Goal: Transaction & Acquisition: Purchase product/service

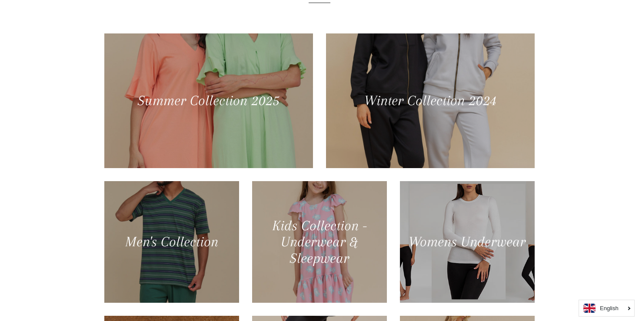
scroll to position [385, 0]
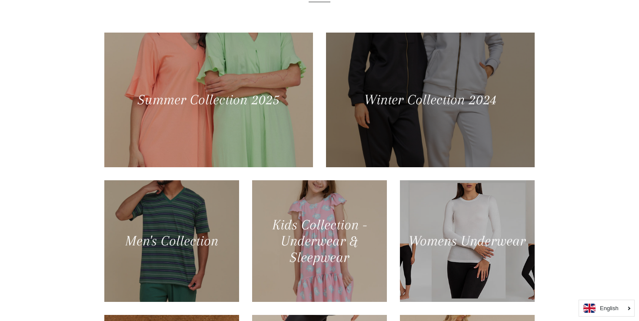
click at [437, 119] on div at bounding box center [430, 99] width 215 height 139
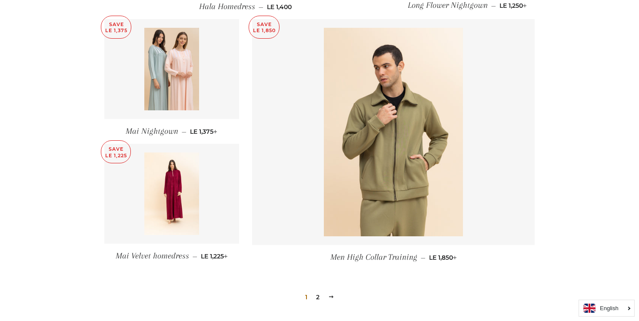
scroll to position [1126, 0]
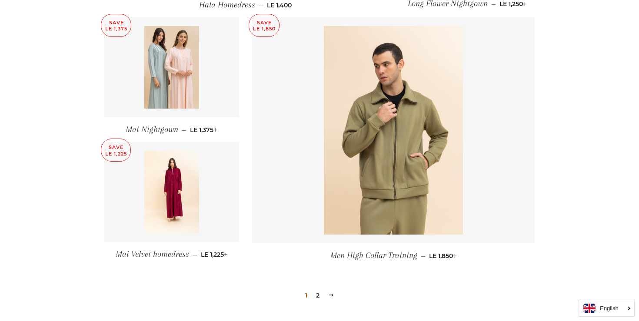
click at [317, 289] on link "2" at bounding box center [317, 295] width 10 height 13
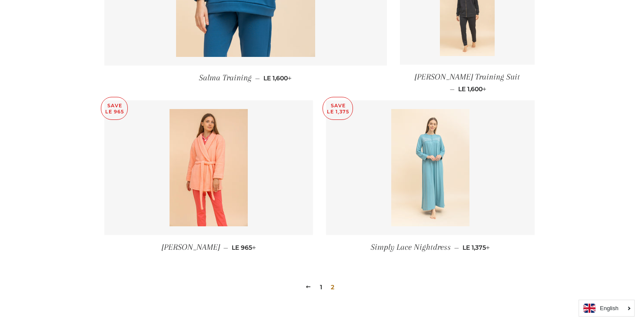
scroll to position [1050, 0]
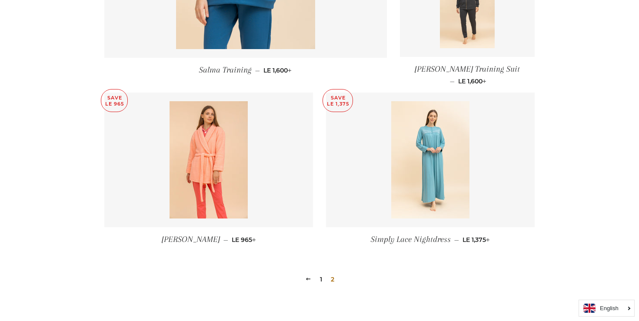
drag, startPoint x: 423, startPoint y: 168, endPoint x: 522, endPoint y: 4, distance: 191.5
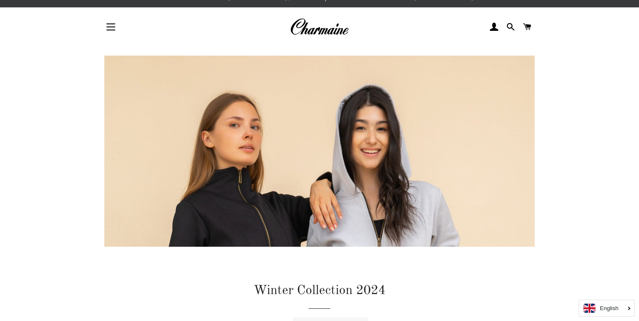
scroll to position [0, 0]
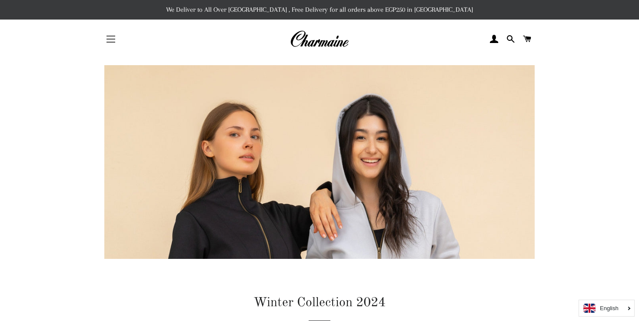
click at [114, 44] on button "Site navigation" at bounding box center [111, 39] width 22 height 22
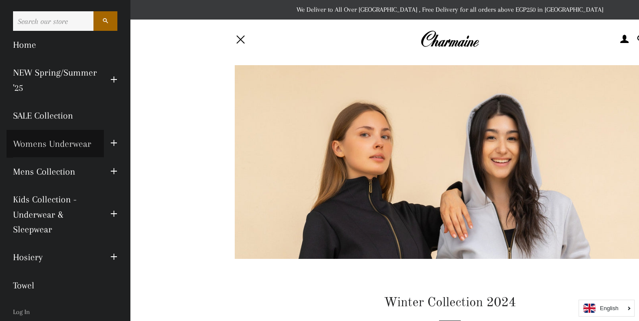
click at [75, 145] on link "Womens Underwear" at bounding box center [55, 144] width 97 height 28
click at [238, 40] on button "Site navigation" at bounding box center [241, 39] width 22 height 22
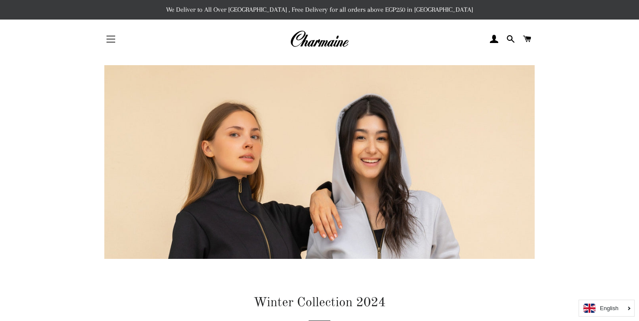
click at [113, 37] on button "Site navigation" at bounding box center [111, 39] width 22 height 22
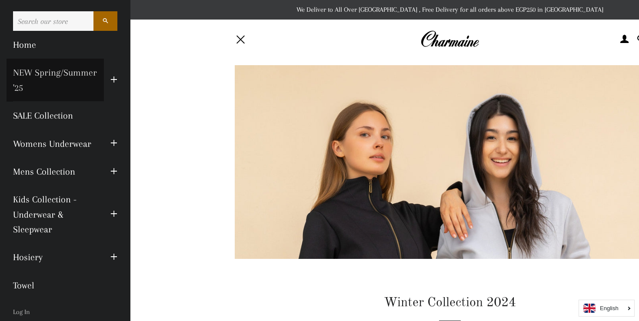
click at [79, 75] on link "NEW Spring/Summer '25" at bounding box center [55, 80] width 97 height 43
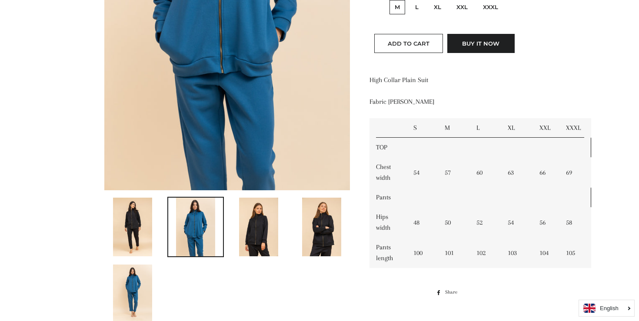
scroll to position [275, 0]
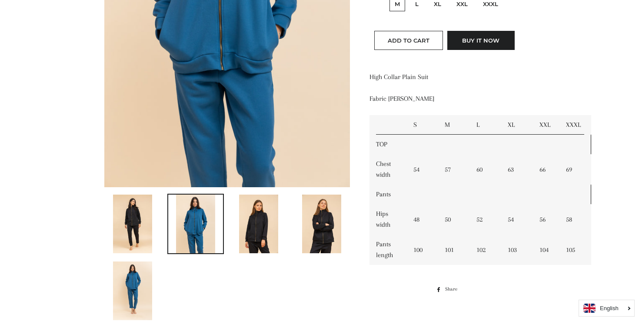
click at [261, 232] on img at bounding box center [258, 224] width 39 height 59
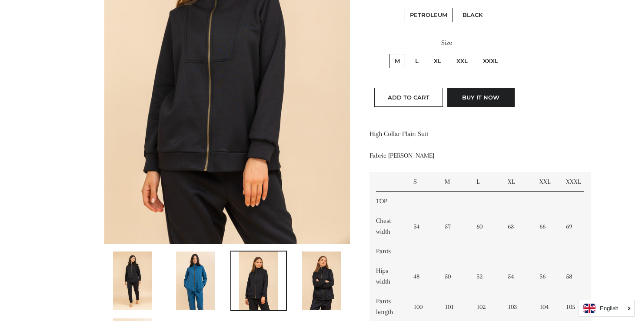
scroll to position [281, 0]
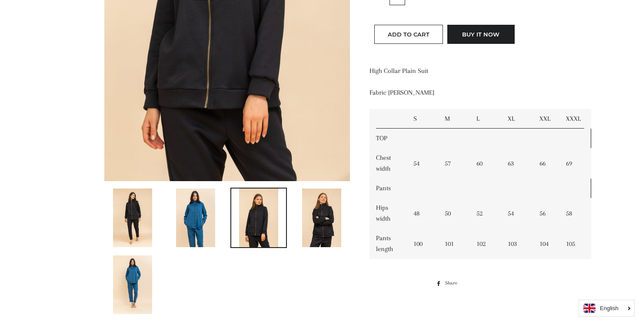
click at [322, 224] on img at bounding box center [321, 218] width 39 height 59
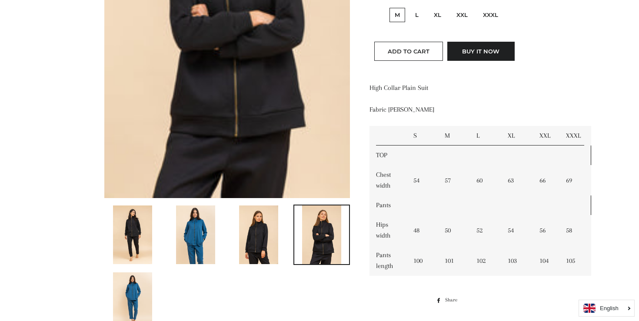
scroll to position [345, 0]
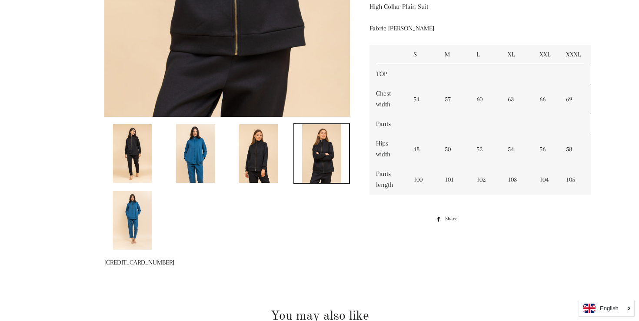
click at [128, 236] on img at bounding box center [132, 220] width 39 height 59
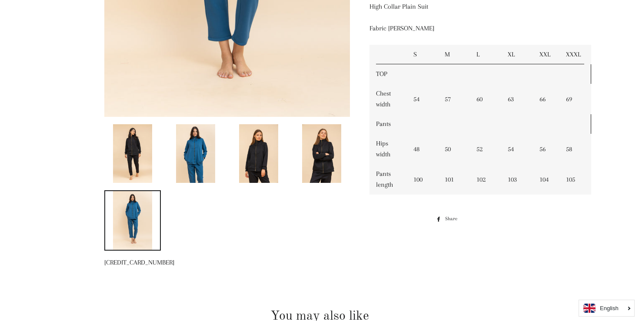
click at [321, 163] on img at bounding box center [321, 153] width 39 height 59
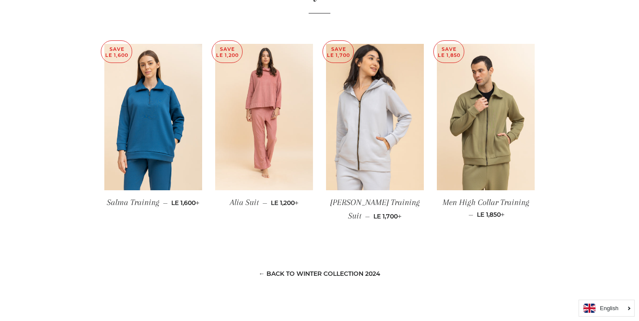
scroll to position [662, 0]
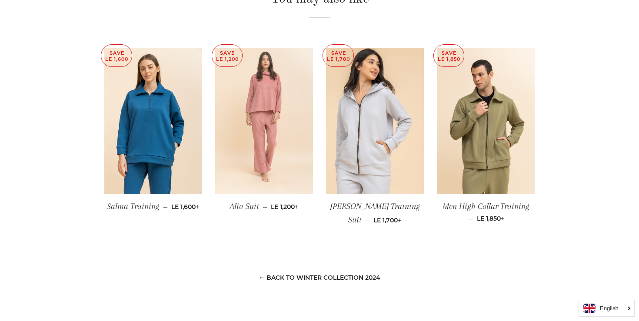
click at [246, 139] on img at bounding box center [264, 121] width 98 height 147
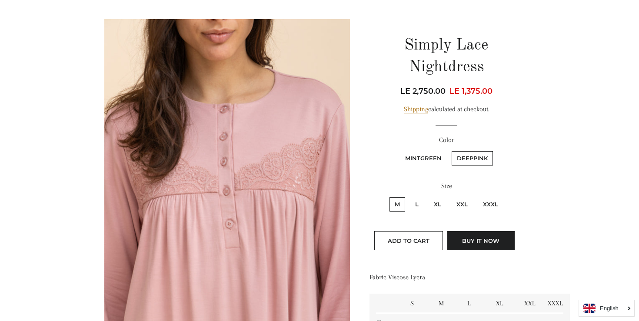
scroll to position [83, 0]
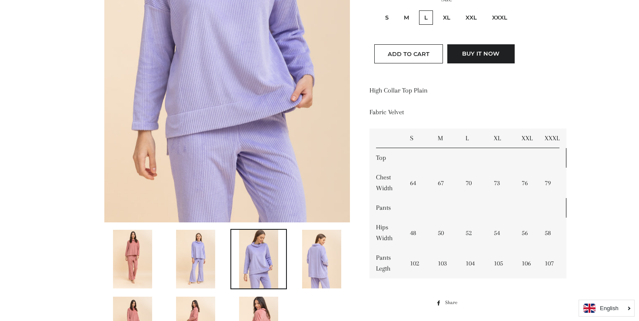
scroll to position [260, 0]
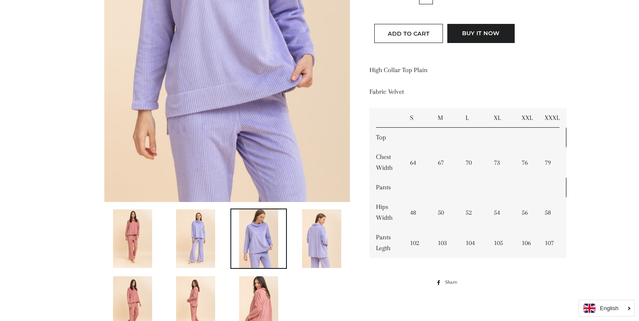
click at [263, 241] on img at bounding box center [258, 238] width 39 height 59
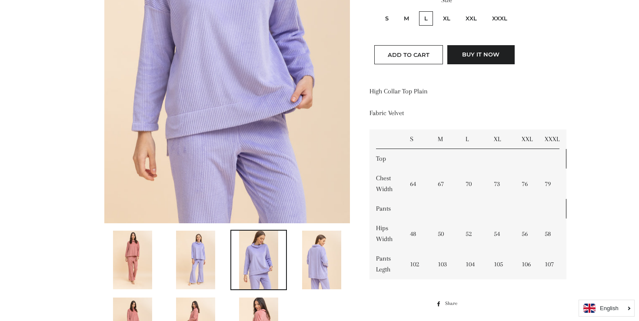
scroll to position [266, 0]
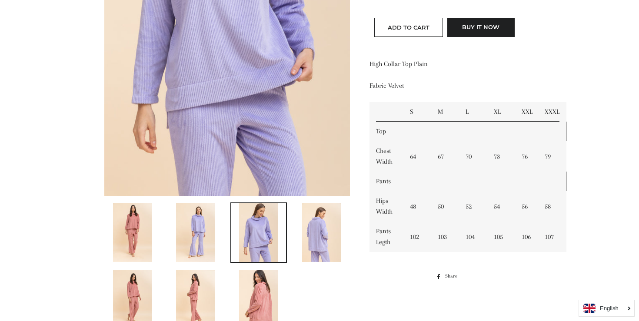
click at [333, 249] on img at bounding box center [321, 232] width 39 height 59
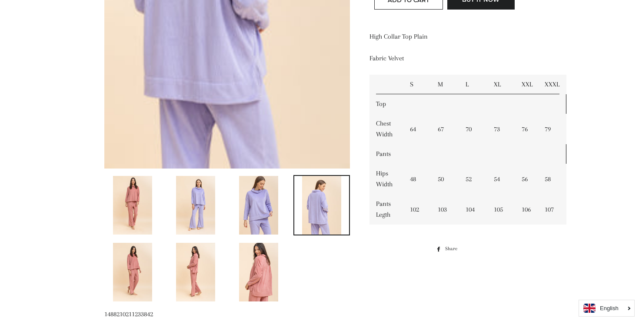
scroll to position [361, 0]
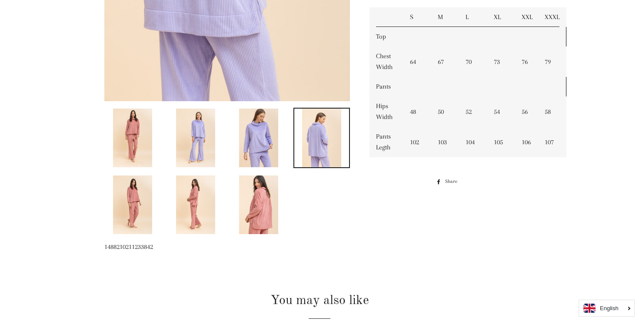
click at [219, 216] on link at bounding box center [195, 205] width 56 height 60
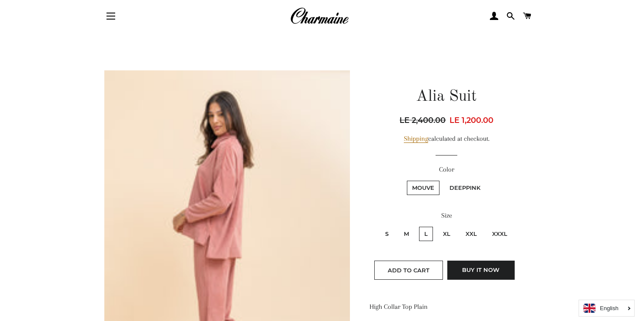
scroll to position [0, 0]
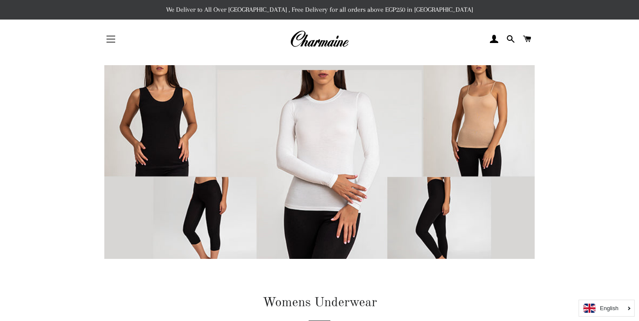
click at [108, 38] on button "Site navigation" at bounding box center [111, 39] width 22 height 22
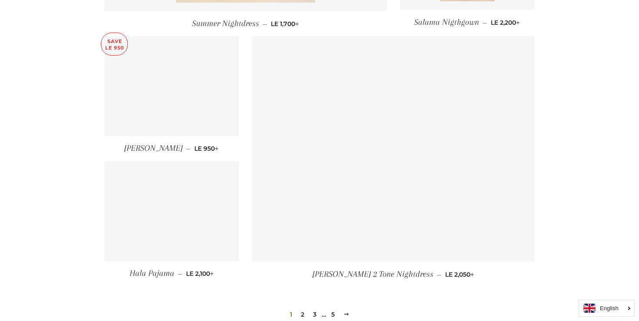
scroll to position [1089, 0]
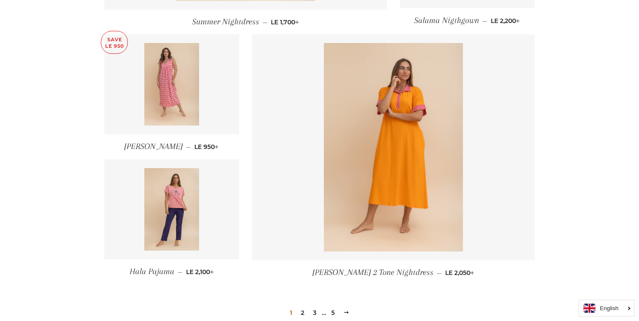
drag, startPoint x: 170, startPoint y: 104, endPoint x: 519, endPoint y: 1, distance: 364.0
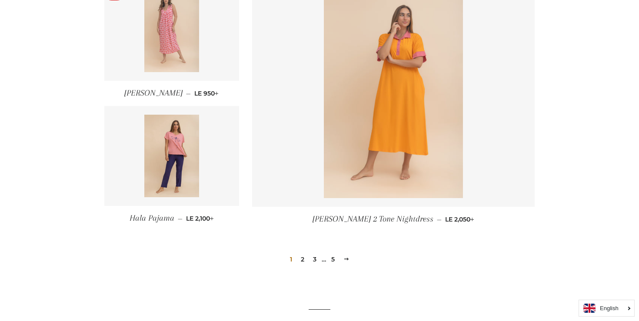
scroll to position [1186, 0]
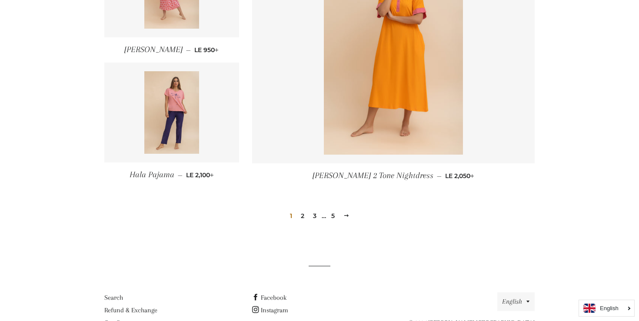
click at [302, 218] on link "2" at bounding box center [302, 215] width 10 height 13
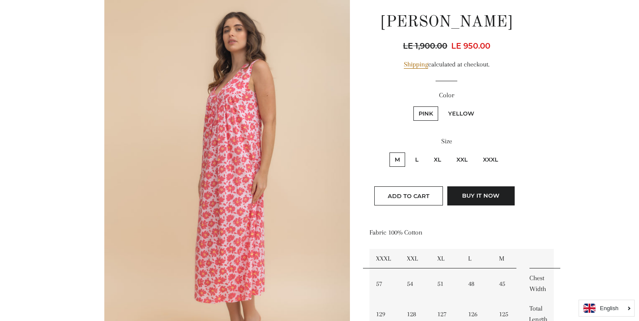
scroll to position [122, 0]
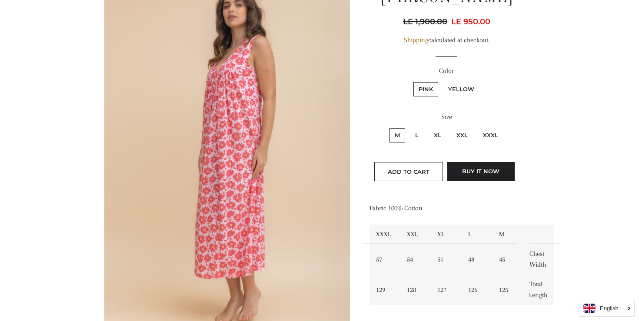
click at [242, 189] on img at bounding box center [226, 156] width 245 height 368
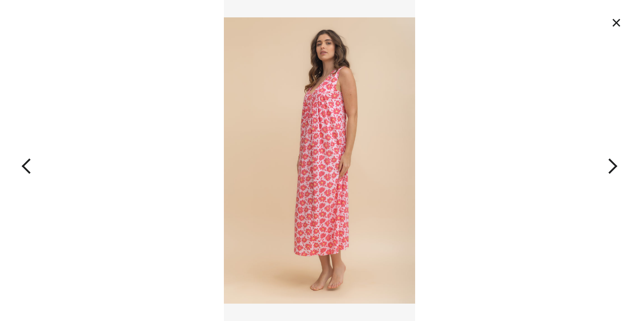
click at [606, 164] on button "button" at bounding box center [575, 160] width 128 height 321
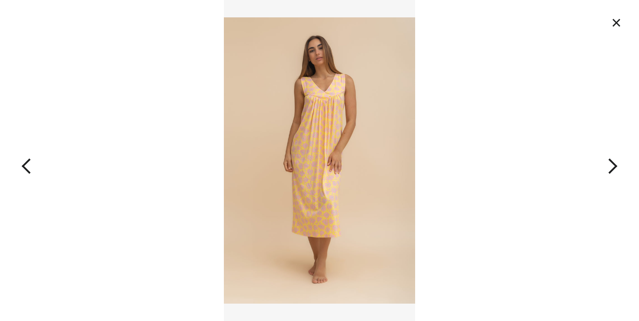
click at [613, 166] on button "button" at bounding box center [575, 160] width 128 height 321
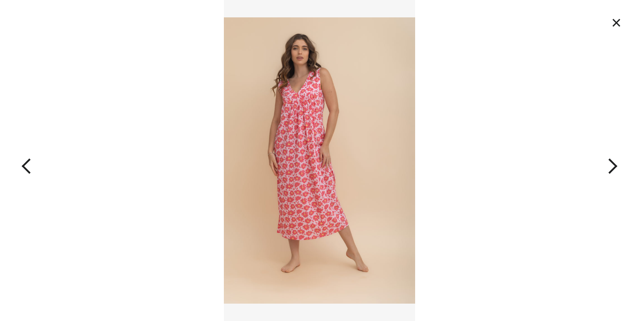
click at [611, 23] on button "×" at bounding box center [615, 22] width 19 height 19
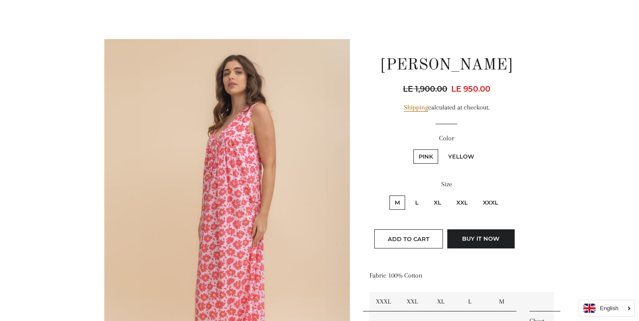
scroll to position [0, 0]
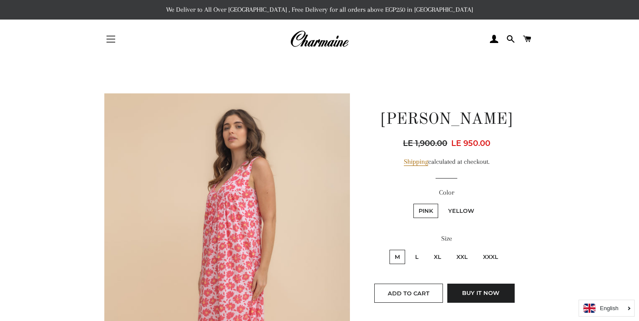
click at [112, 41] on button "Site navigation" at bounding box center [111, 39] width 22 height 22
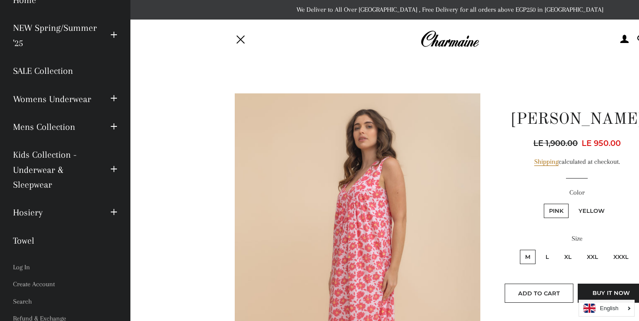
scroll to position [85, 0]
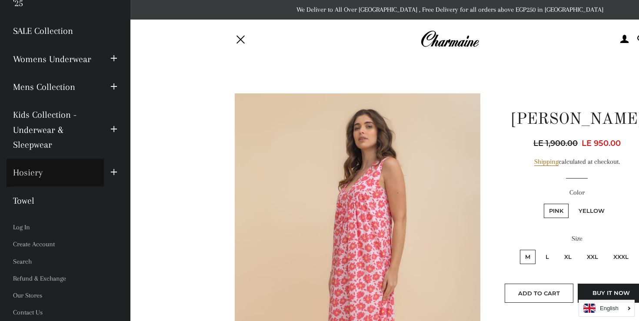
click at [69, 172] on link "Hosiery" at bounding box center [55, 173] width 97 height 28
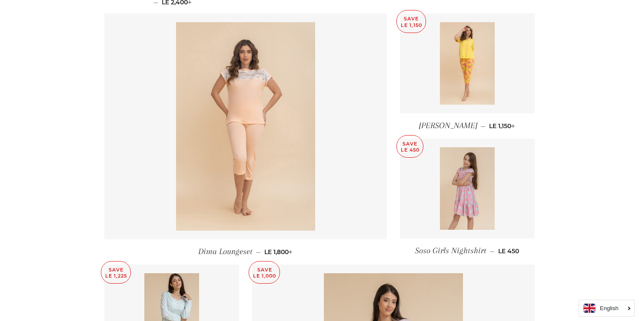
scroll to position [871, 0]
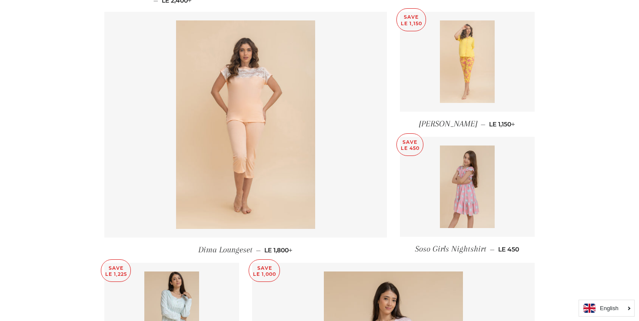
click at [456, 78] on img at bounding box center [467, 61] width 55 height 83
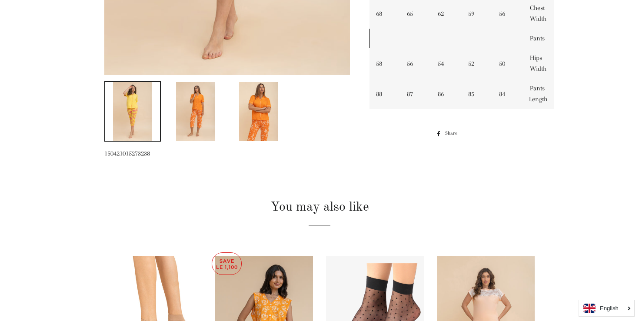
scroll to position [393, 0]
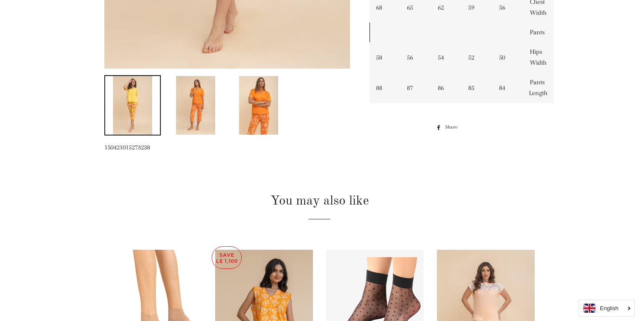
click at [258, 111] on img at bounding box center [258, 105] width 39 height 59
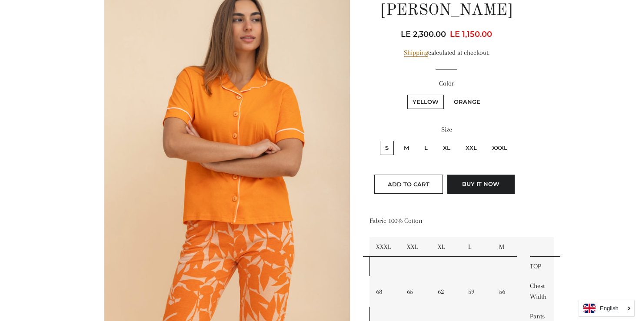
scroll to position [107, 0]
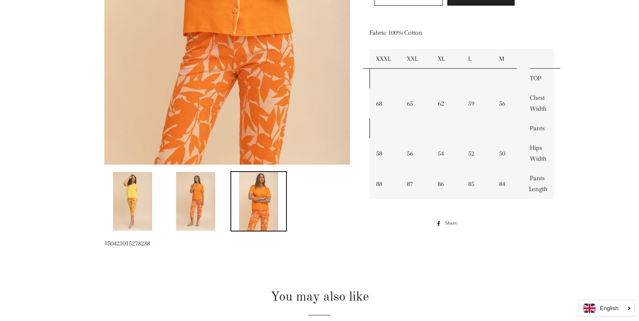
click at [209, 189] on img at bounding box center [195, 201] width 39 height 59
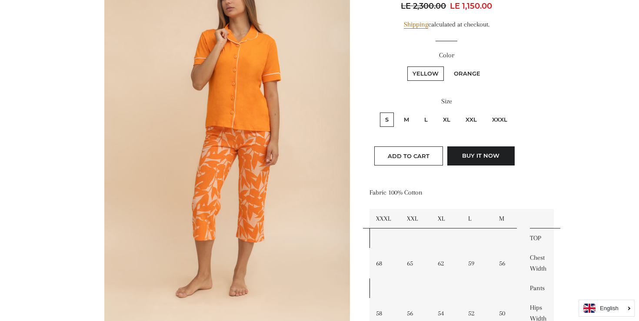
scroll to position [0, 0]
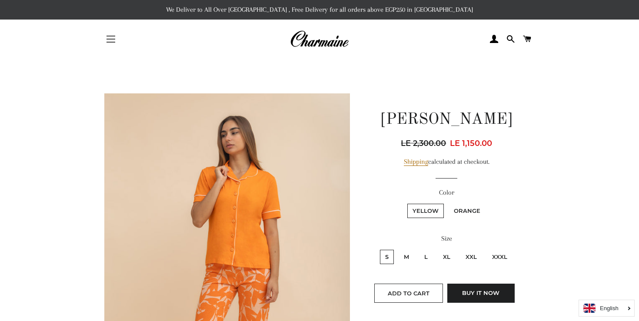
click at [107, 37] on button "Site navigation" at bounding box center [111, 39] width 22 height 22
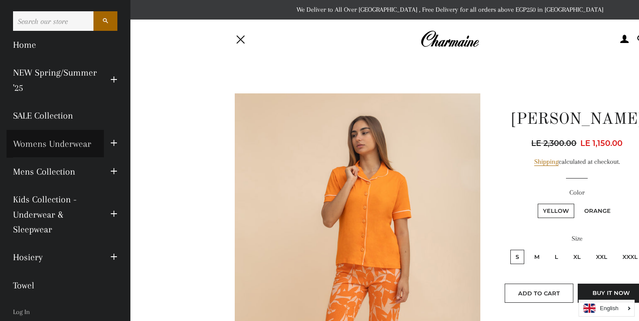
click at [70, 143] on link "Womens Underwear" at bounding box center [55, 144] width 97 height 28
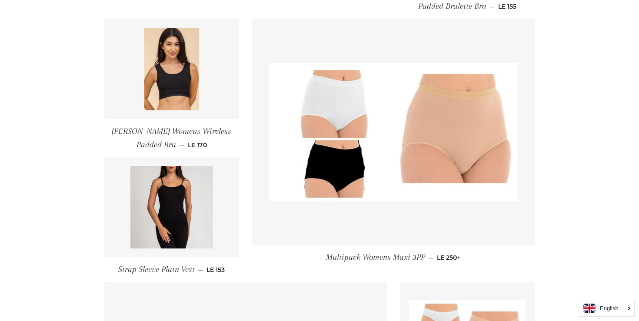
scroll to position [634, 0]
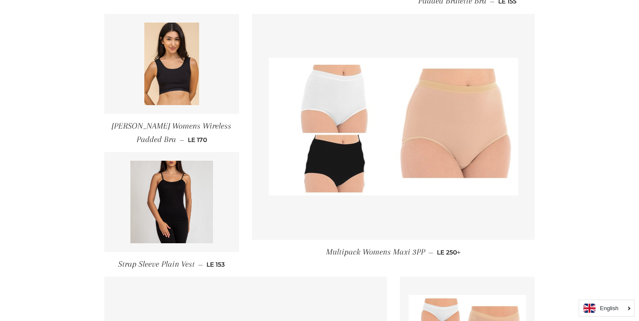
click at [402, 227] on link at bounding box center [393, 127] width 282 height 226
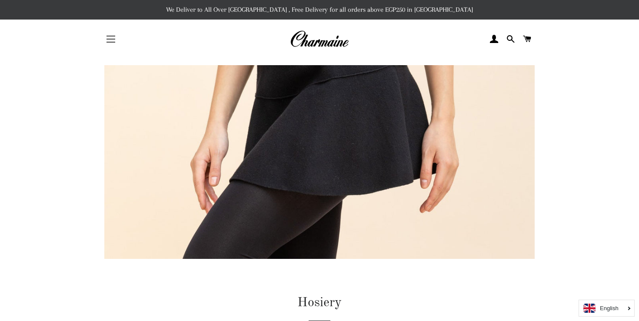
click at [113, 40] on button "Site navigation" at bounding box center [111, 39] width 22 height 22
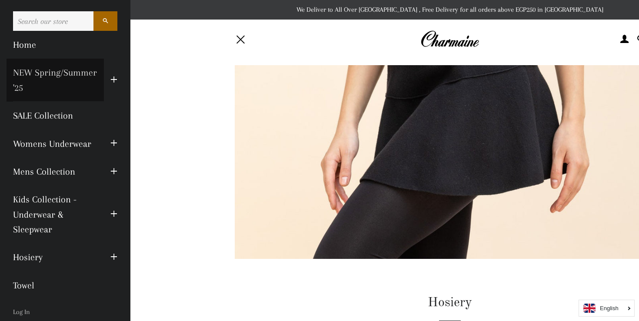
click at [61, 74] on link "NEW Spring/Summer '25" at bounding box center [55, 80] width 97 height 43
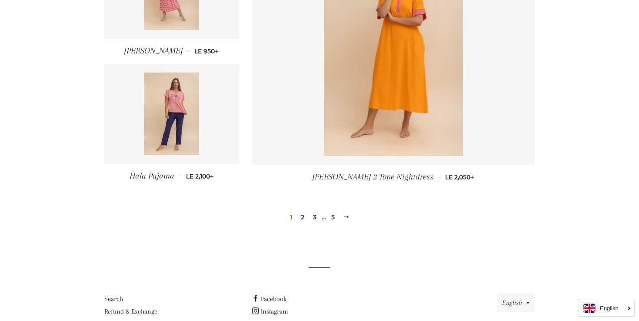
scroll to position [1225, 0]
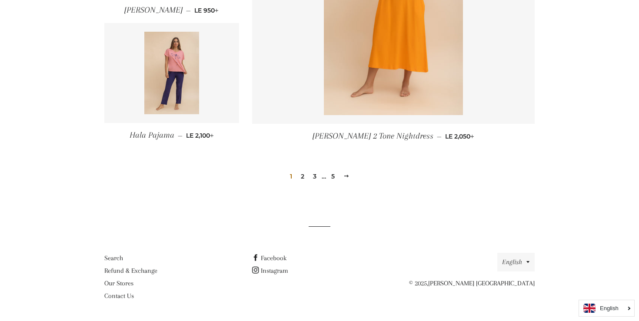
click at [303, 176] on link "2" at bounding box center [302, 176] width 10 height 13
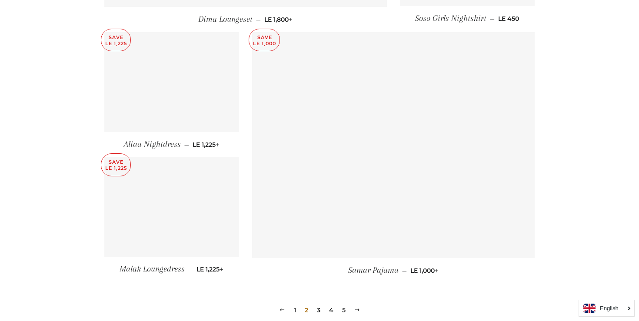
scroll to position [1119, 0]
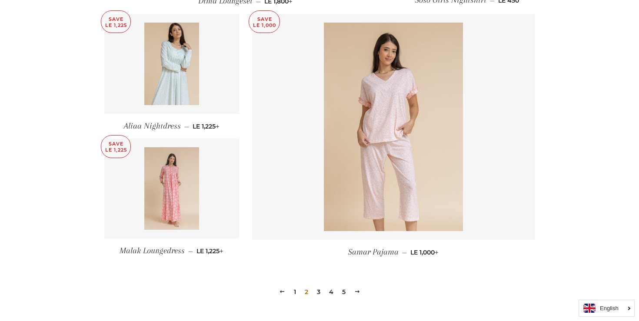
click at [179, 204] on img at bounding box center [171, 188] width 55 height 83
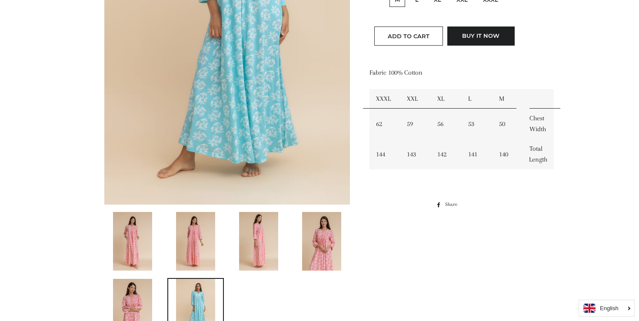
click at [199, 246] on img at bounding box center [195, 241] width 39 height 59
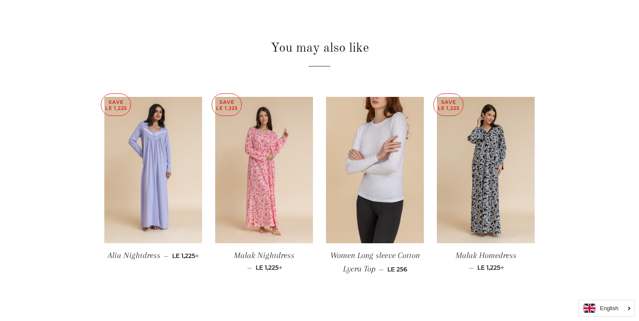
scroll to position [611, 0]
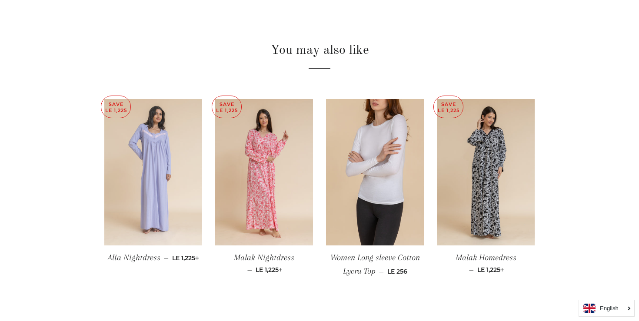
click at [147, 195] on img at bounding box center [153, 172] width 98 height 147
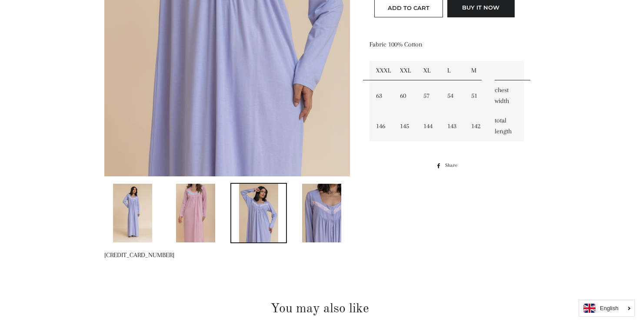
click at [202, 221] on img at bounding box center [195, 213] width 39 height 59
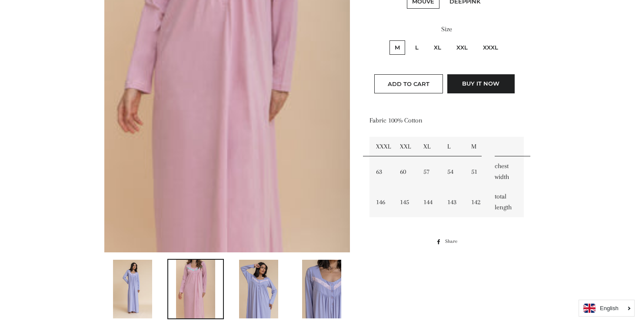
scroll to position [213, 0]
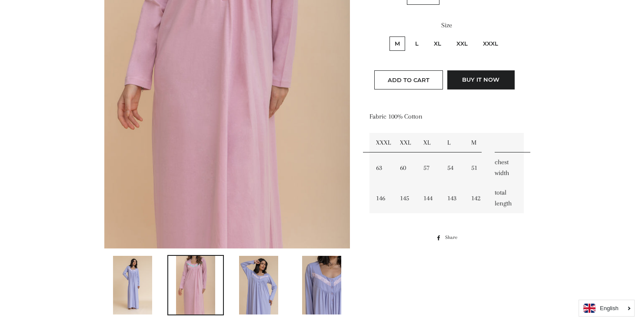
click at [259, 273] on img at bounding box center [258, 285] width 39 height 59
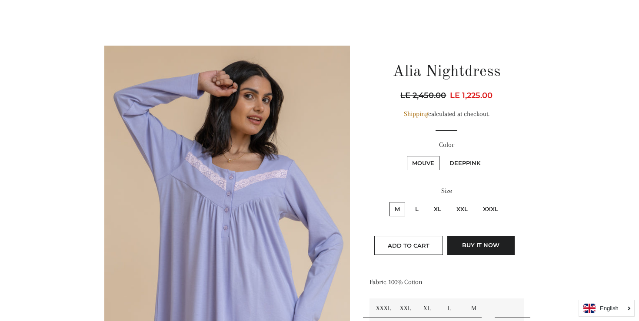
scroll to position [46, 0]
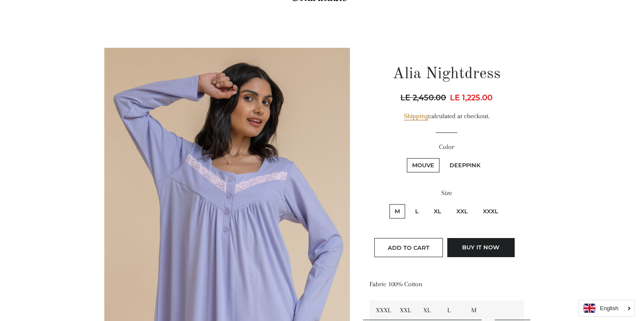
click at [418, 212] on label "L" at bounding box center [417, 211] width 14 height 14
click at [409, 203] on input "L" at bounding box center [408, 203] width 0 height 0
radio input "true"
click at [470, 166] on label "DeepPink" at bounding box center [464, 165] width 41 height 14
click at [443, 157] on input "DeepPink" at bounding box center [443, 157] width 0 height 0
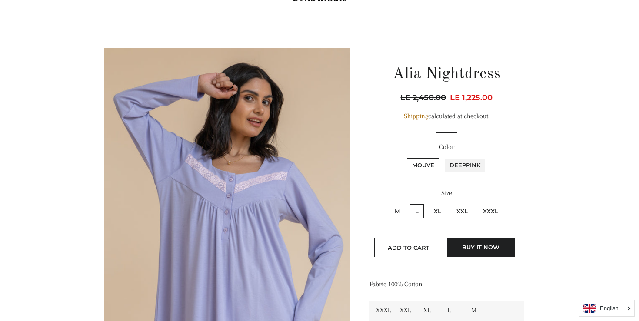
radio input "true"
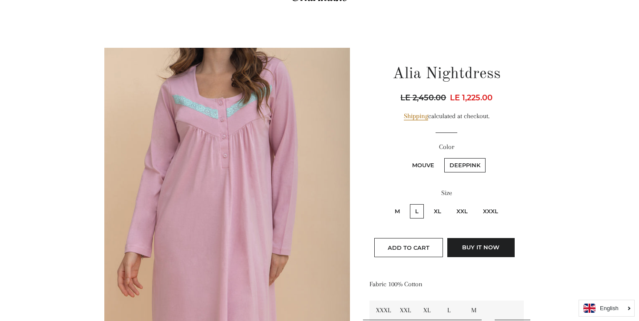
click at [417, 164] on label "Mouve" at bounding box center [423, 165] width 33 height 14
click at [406, 157] on input "Mouve" at bounding box center [405, 157] width 0 height 0
radio input "true"
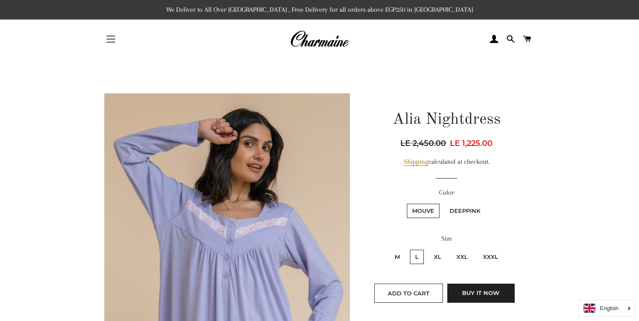
click at [108, 35] on button "Site navigation" at bounding box center [111, 39] width 22 height 22
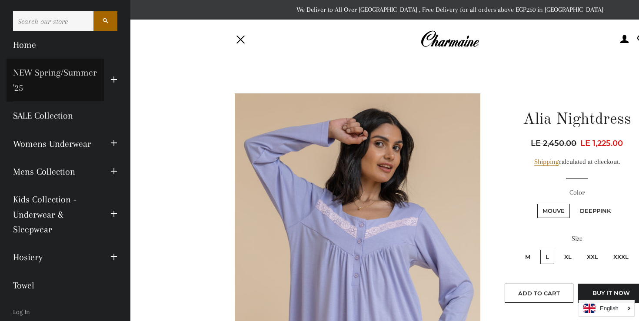
click at [70, 76] on link "NEW Spring/Summer '25" at bounding box center [55, 80] width 97 height 43
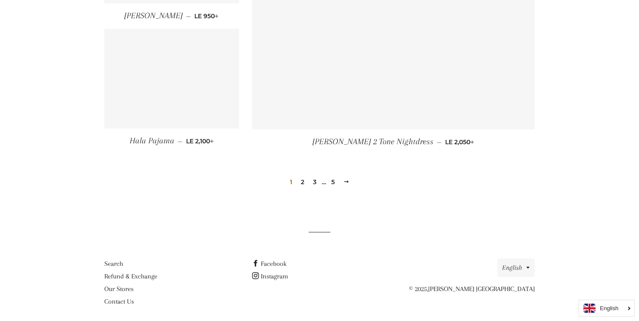
scroll to position [1221, 0]
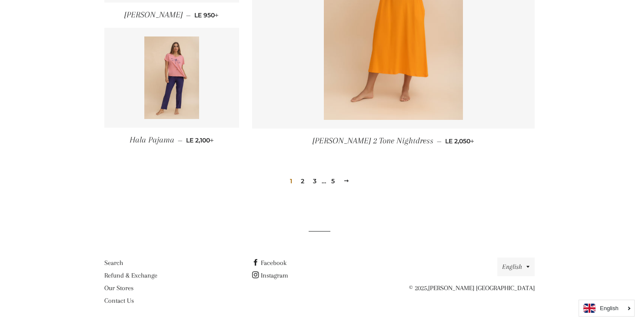
click at [302, 180] on link "2" at bounding box center [302, 181] width 10 height 13
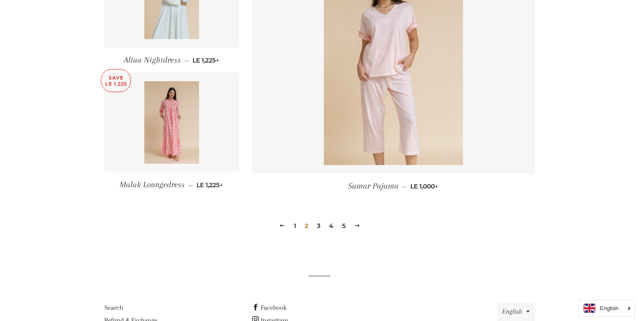
scroll to position [1195, 0]
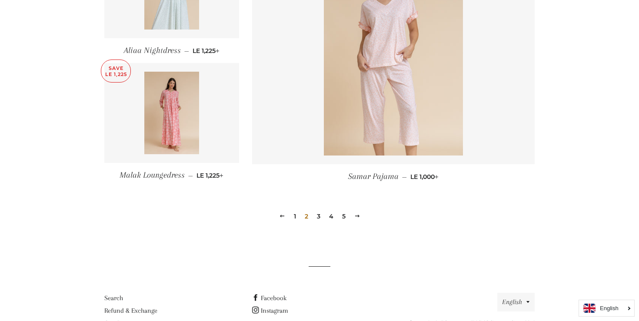
click at [316, 218] on link "3" at bounding box center [318, 216] width 10 height 13
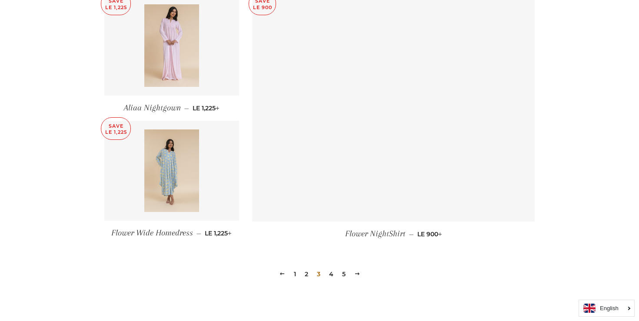
scroll to position [1132, 0]
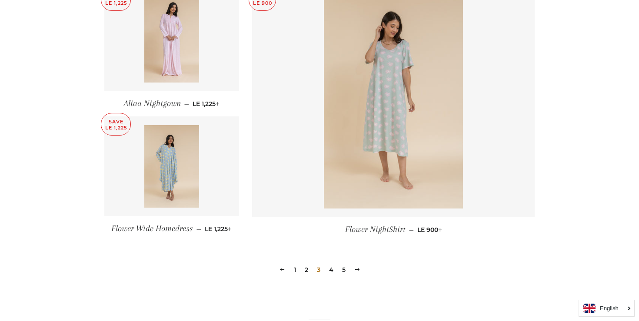
click at [331, 270] on link "4" at bounding box center [330, 269] width 11 height 13
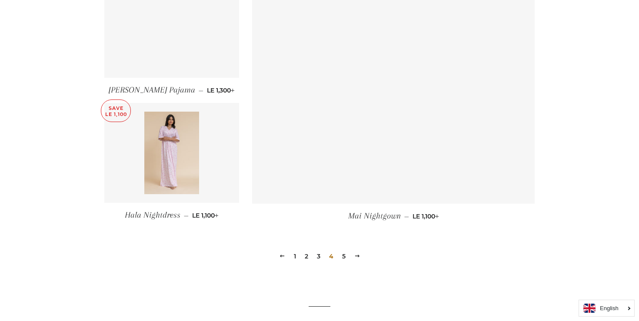
scroll to position [1184, 0]
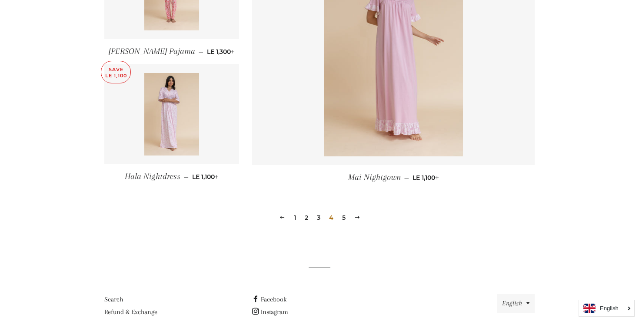
click at [344, 218] on link "5" at bounding box center [343, 217] width 10 height 13
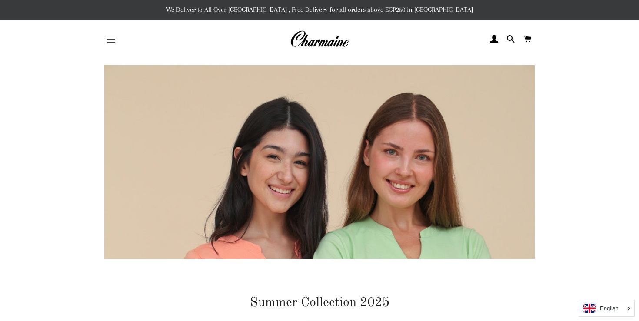
click at [111, 40] on span "button" at bounding box center [110, 39] width 9 height 1
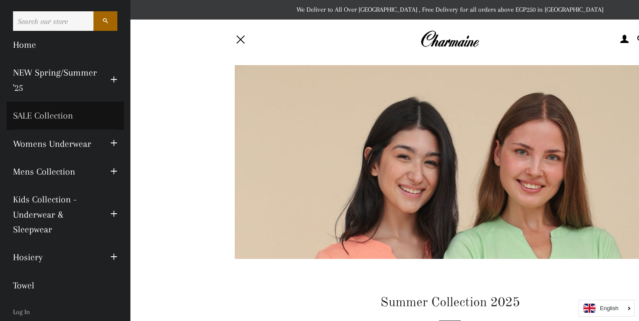
click at [45, 117] on link "SALE Collection" at bounding box center [65, 116] width 117 height 28
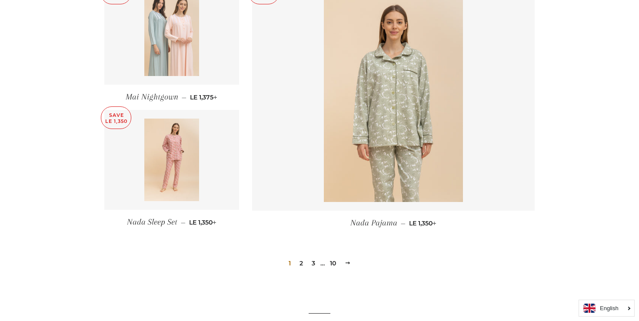
scroll to position [1249, 0]
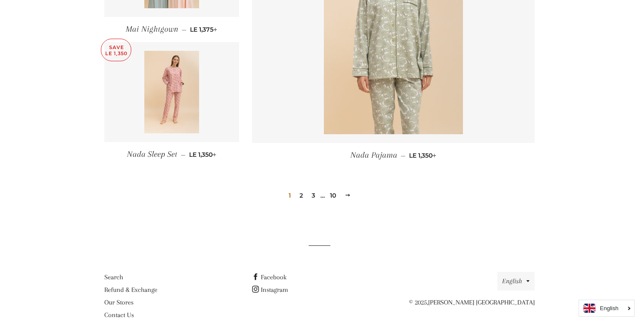
click at [301, 189] on link "2" at bounding box center [301, 195] width 10 height 13
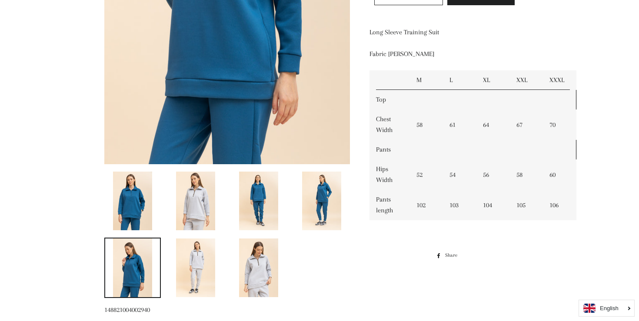
click at [257, 205] on img at bounding box center [258, 201] width 39 height 59
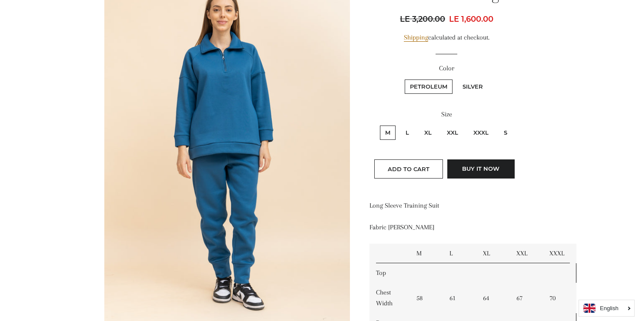
scroll to position [113, 0]
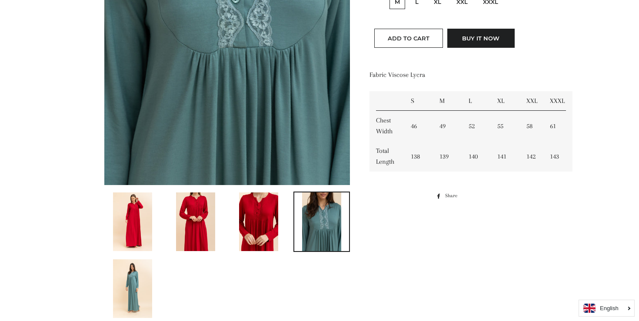
click at [256, 225] on img at bounding box center [258, 221] width 39 height 59
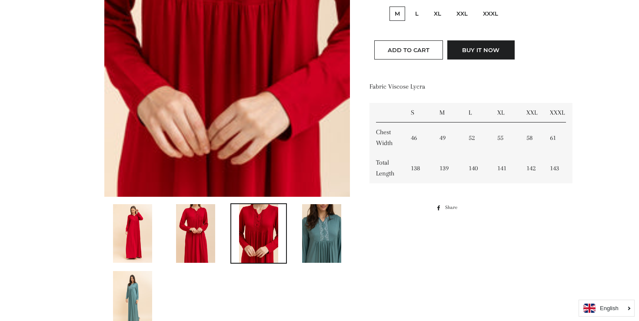
scroll to position [270, 0]
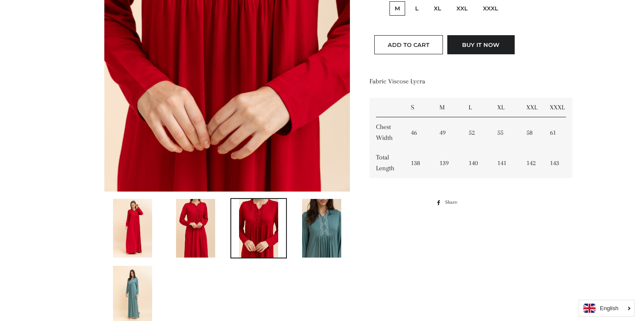
click at [313, 244] on img at bounding box center [321, 228] width 39 height 59
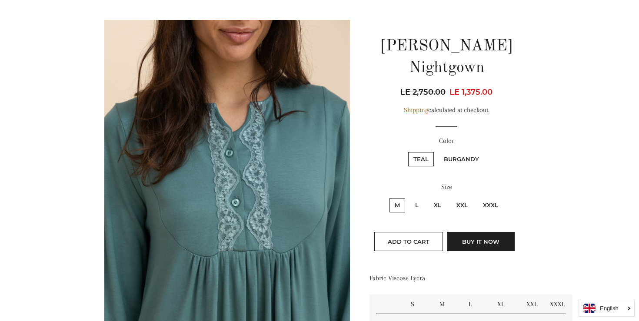
scroll to position [73, 0]
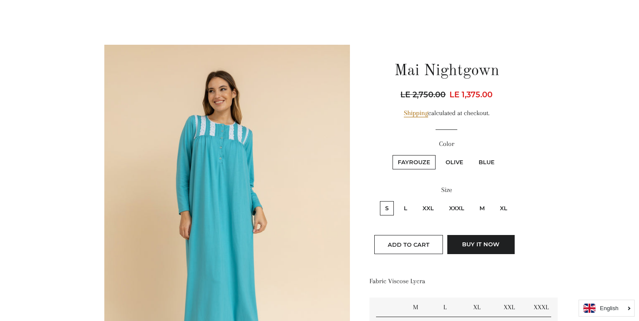
scroll to position [58, 0]
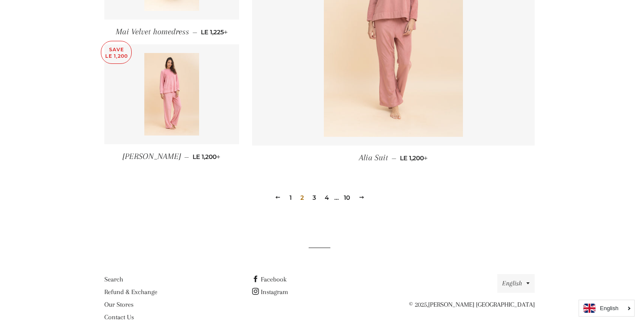
scroll to position [1251, 0]
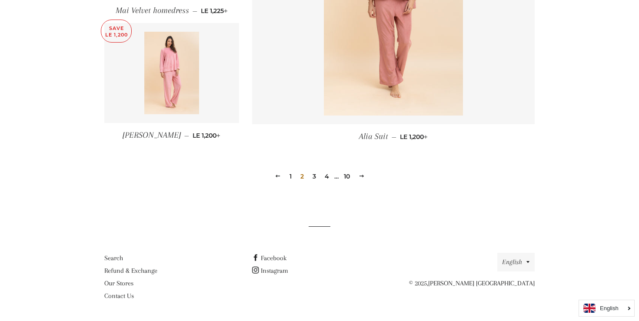
click at [313, 177] on link "3" at bounding box center [314, 176] width 10 height 13
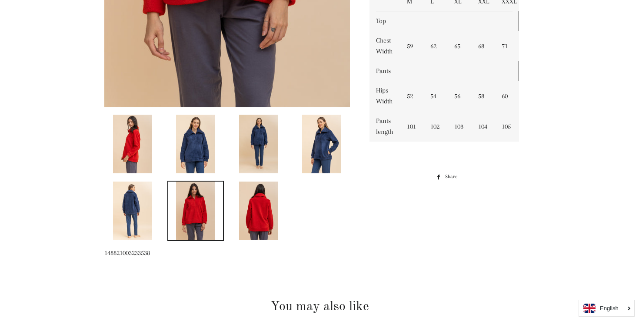
scroll to position [355, 0]
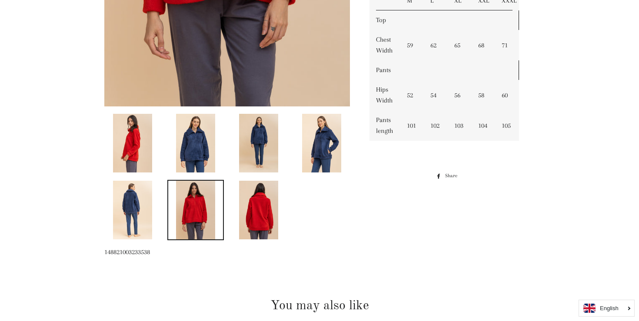
click at [243, 154] on img at bounding box center [258, 143] width 39 height 59
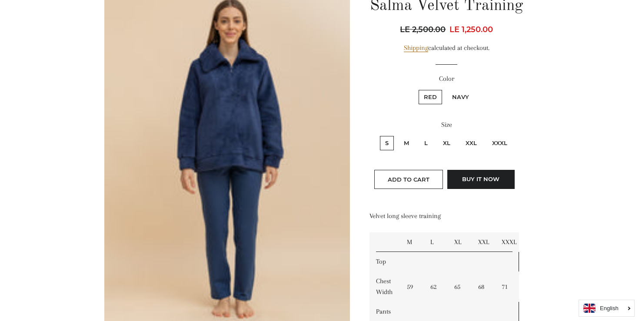
scroll to position [112, 0]
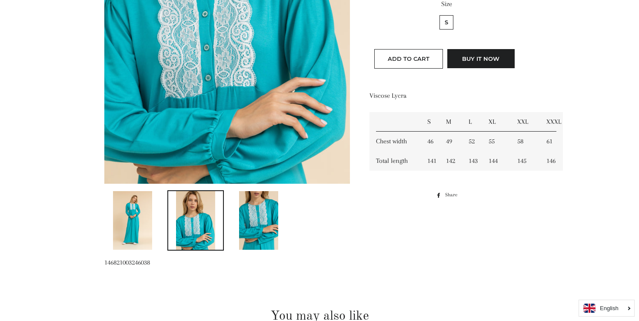
scroll to position [279, 0]
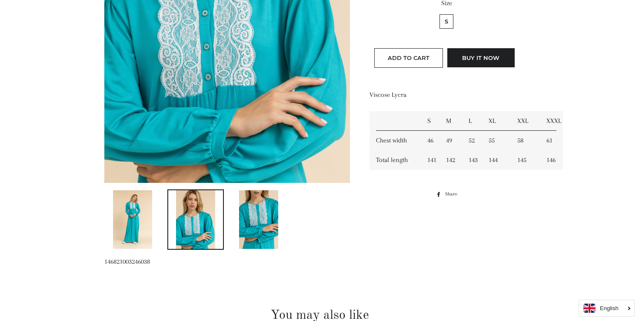
click at [255, 227] on img at bounding box center [258, 219] width 39 height 59
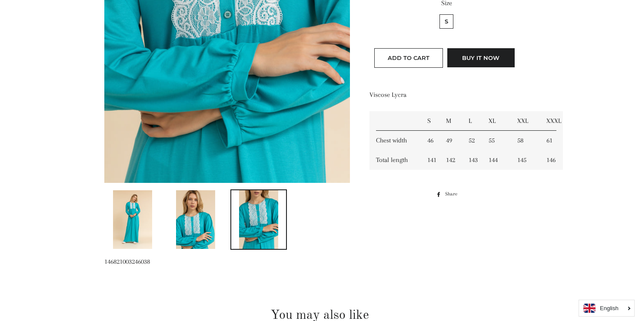
click at [133, 223] on img at bounding box center [132, 219] width 39 height 59
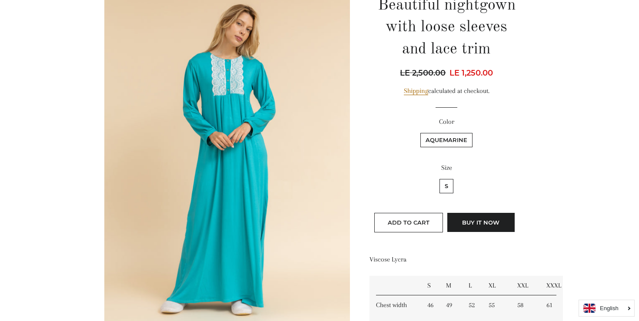
scroll to position [113, 0]
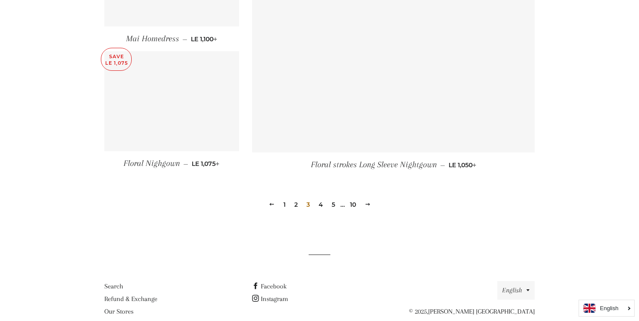
scroll to position [1239, 0]
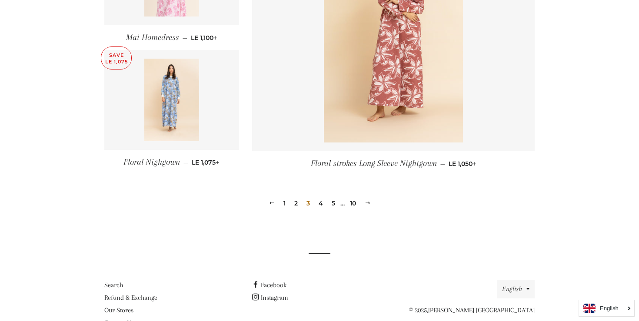
click at [365, 200] on span at bounding box center [367, 203] width 6 height 7
